Goal: Obtain resource: Download file/media

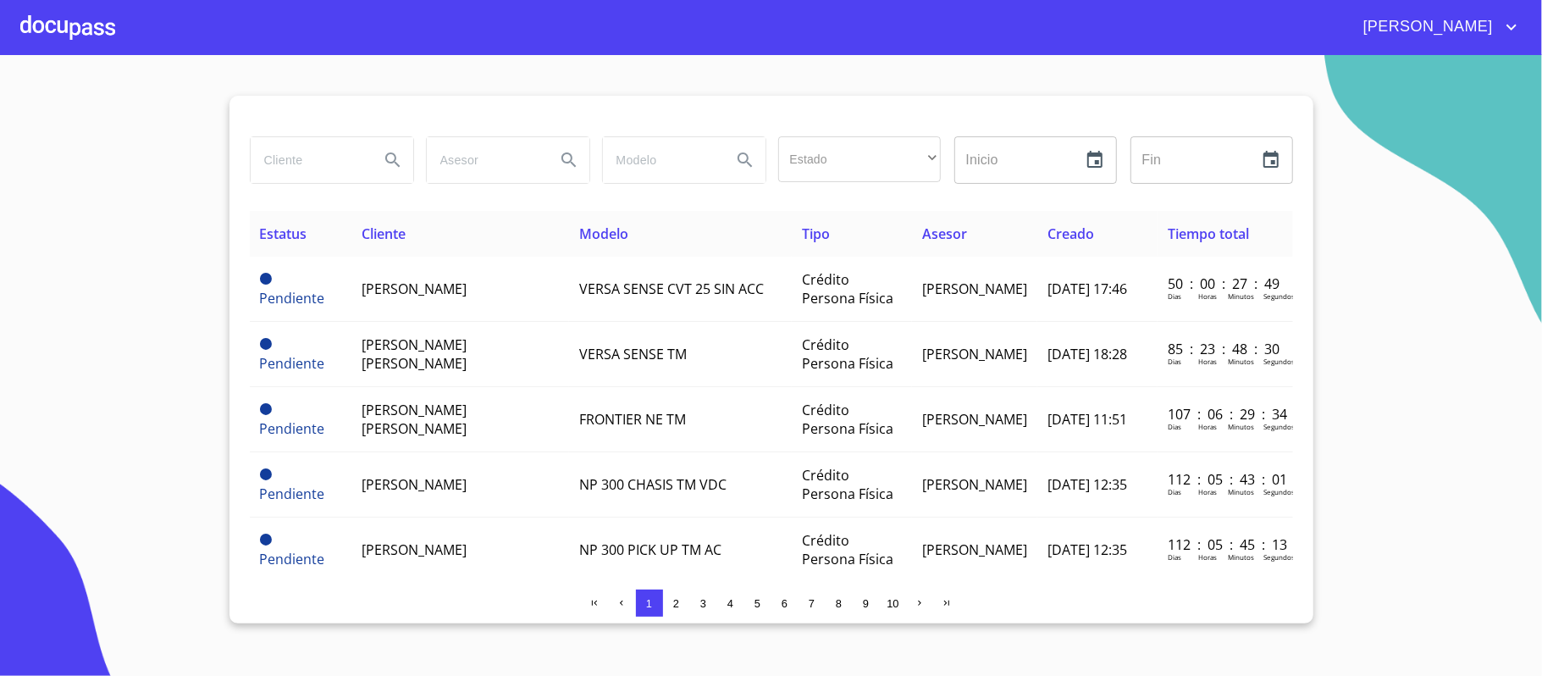
click at [45, 24] on div at bounding box center [67, 27] width 95 height 54
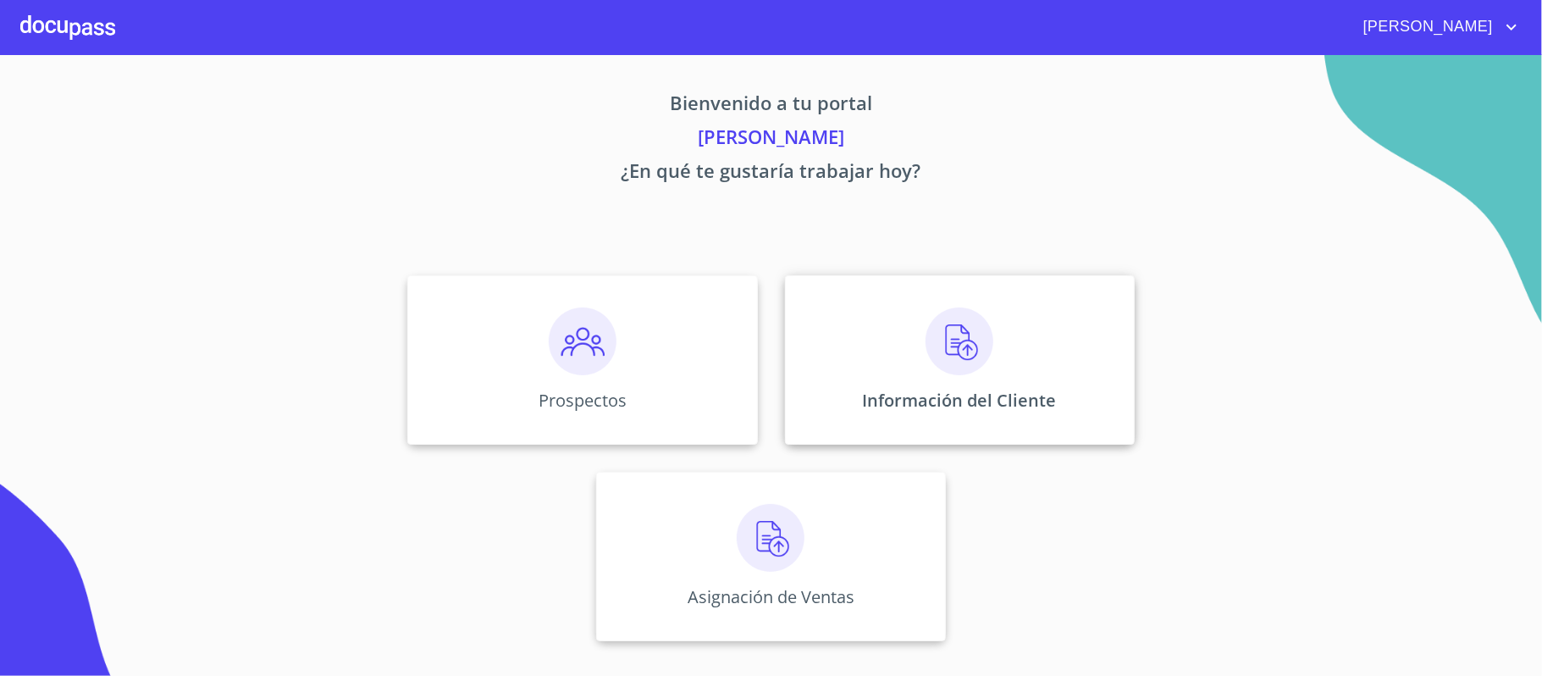
click at [916, 361] on div "Información del Cliente" at bounding box center [960, 359] width 350 height 169
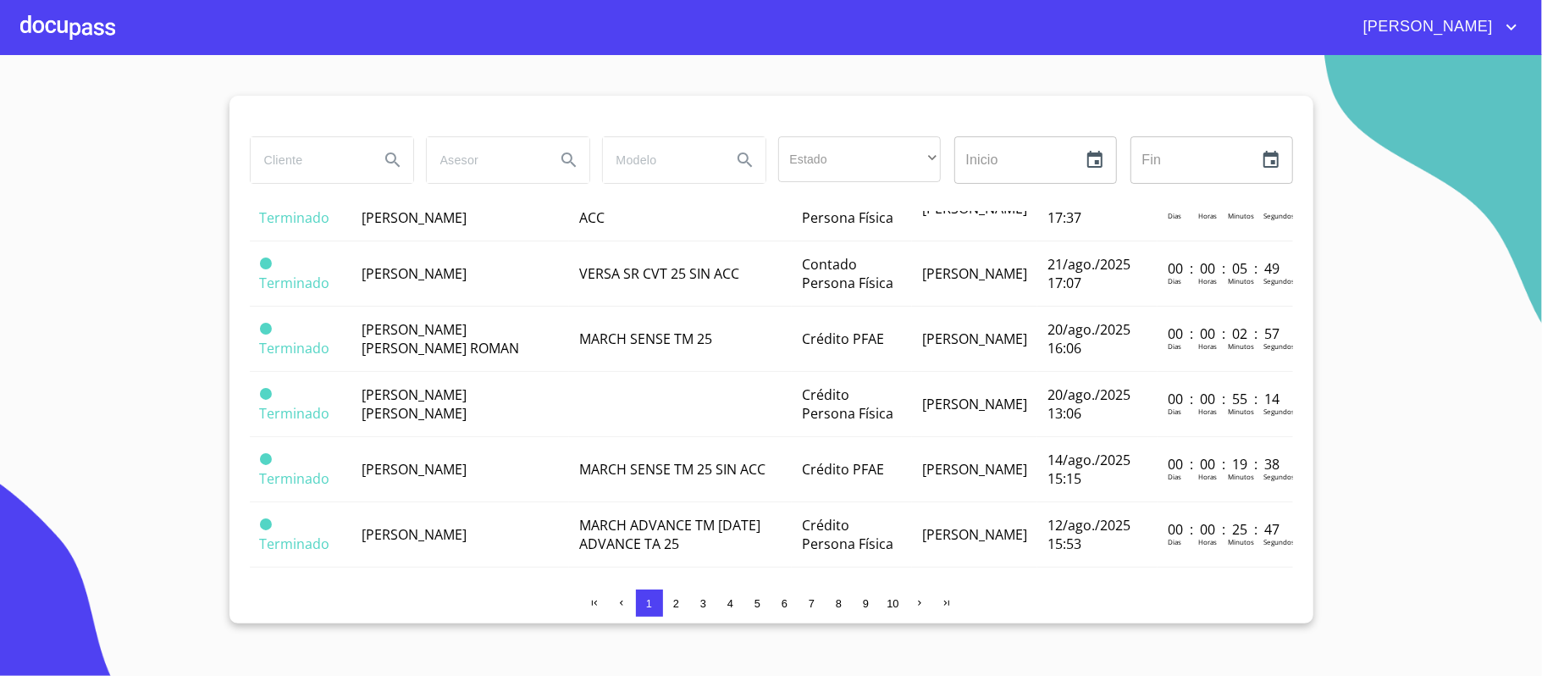
scroll to position [1016, 0]
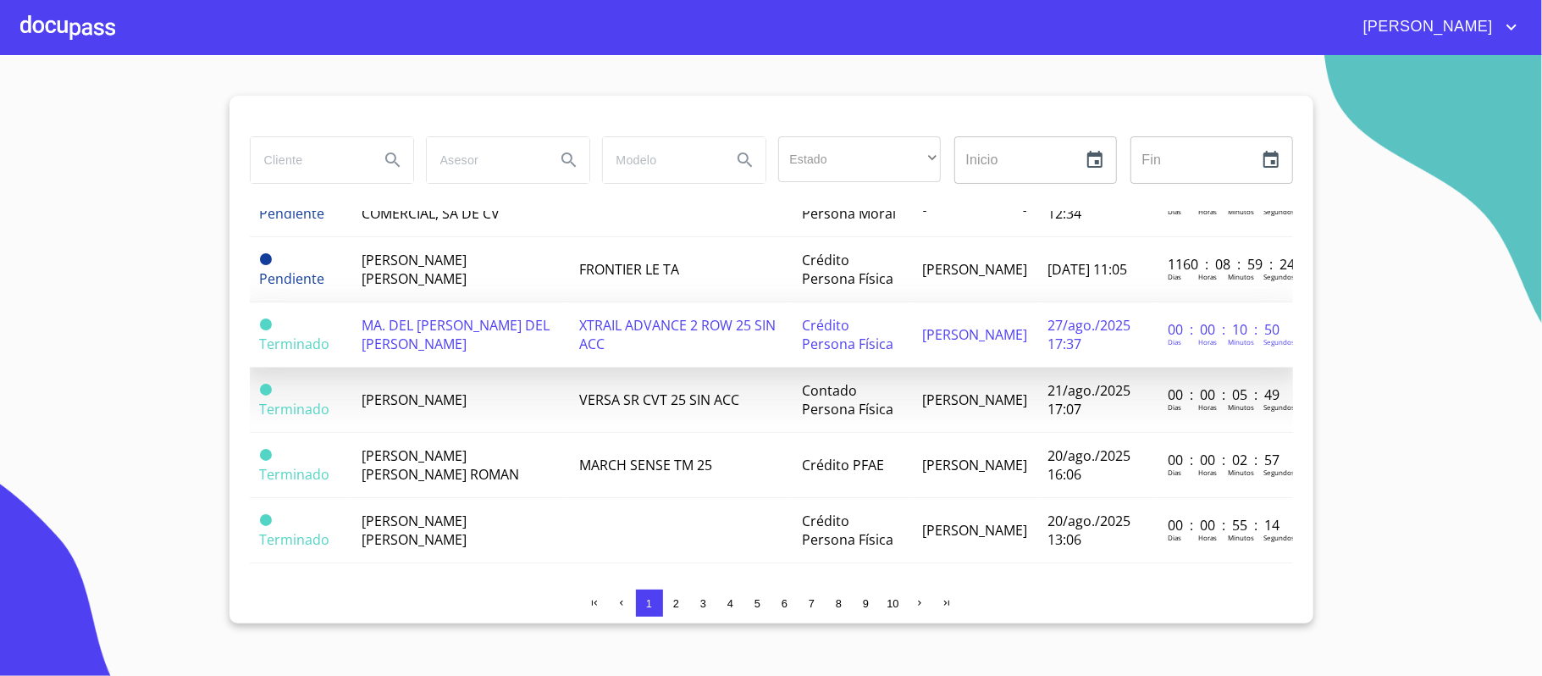
click at [468, 326] on span "MA. DEL [PERSON_NAME] DEL [PERSON_NAME]" at bounding box center [455, 334] width 188 height 37
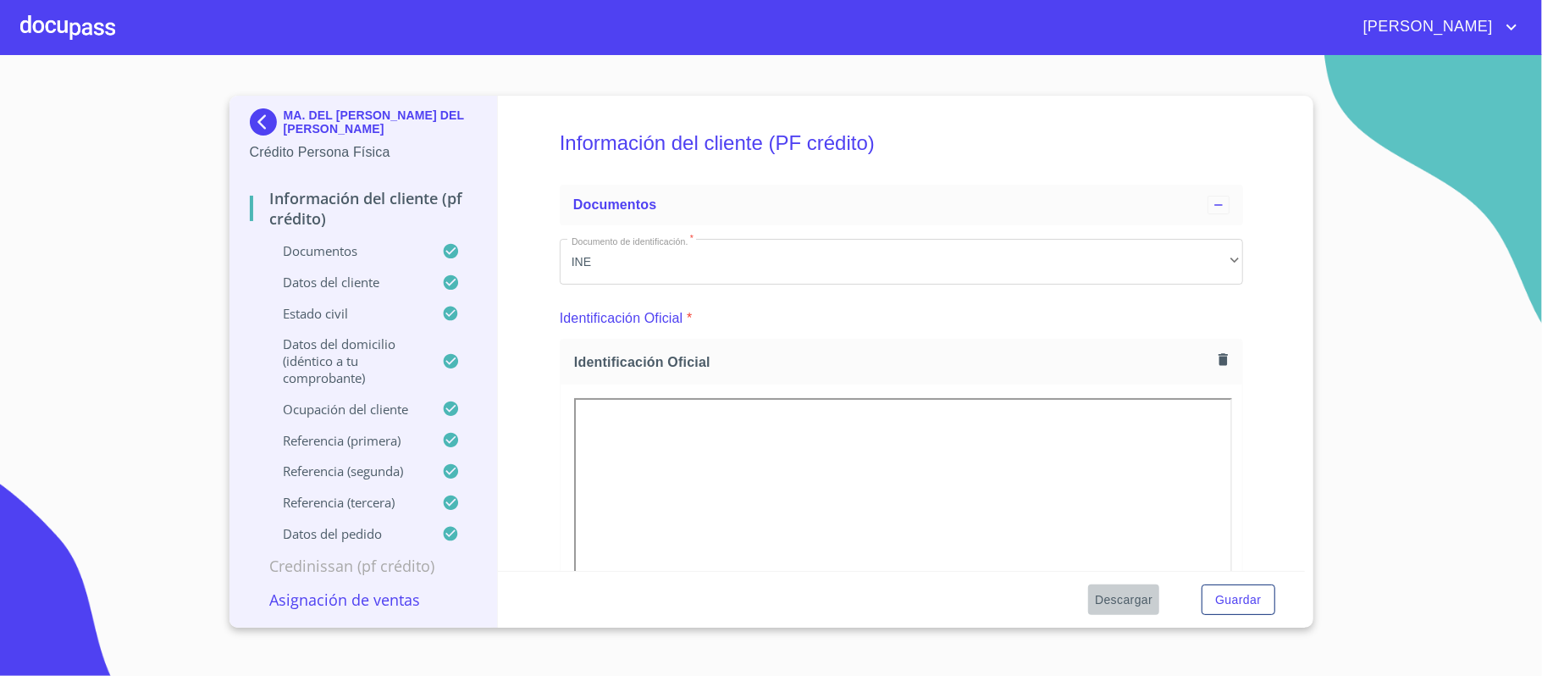
click at [1112, 598] on span "Descargar" at bounding box center [1124, 599] width 58 height 21
click at [1460, 144] on section "MA. DEL [PERSON_NAME] DEL [PERSON_NAME] Crédito Persona Física Información del …" at bounding box center [771, 365] width 1542 height 621
click at [1470, 31] on span "[PERSON_NAME]" at bounding box center [1425, 27] width 151 height 27
click at [1481, 37] on li "Salir" at bounding box center [1493, 35] width 55 height 30
